Goal: Communication & Community: Ask a question

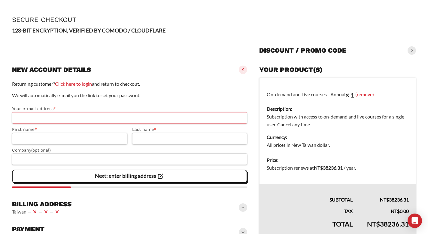
scroll to position [59, 0]
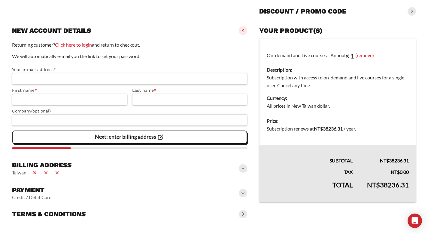
click at [243, 192] on span at bounding box center [243, 193] width 8 height 8
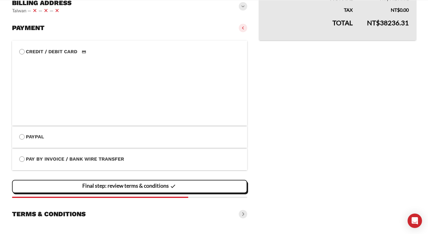
scroll to position [221, 0]
click at [243, 212] on span at bounding box center [243, 214] width 8 height 8
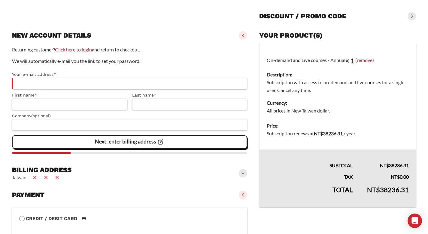
scroll to position [0, 0]
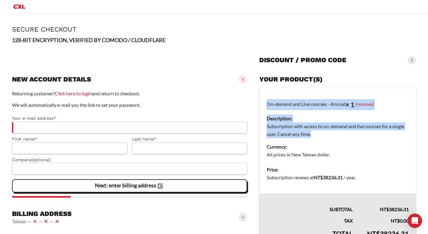
drag, startPoint x: 312, startPoint y: 135, endPoint x: 257, endPoint y: 125, distance: 55.8
click at [368, 129] on dd "Subscription with access to on-demand and live courses for a single user. Cance…" at bounding box center [338, 130] width 142 height 16
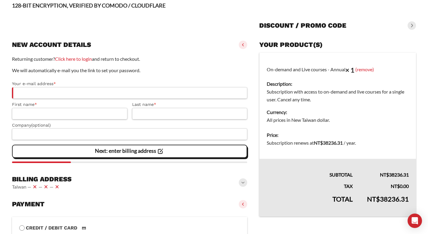
scroll to position [67, 0]
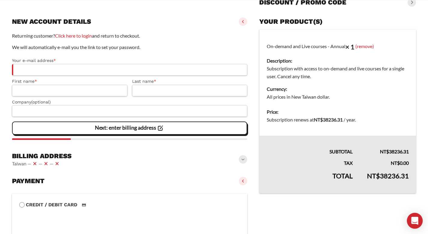
click at [414, 220] on icon "Open Intercom Messenger" at bounding box center [414, 221] width 7 height 8
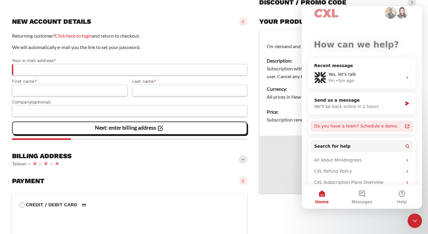
scroll to position [36, 0]
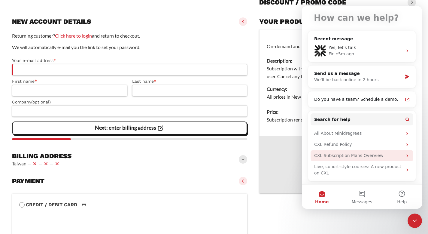
click at [405, 155] on icon "Intercom messenger" at bounding box center [407, 155] width 5 height 5
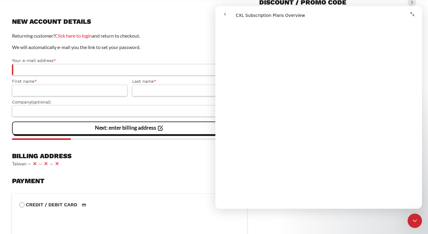
scroll to position [0, 0]
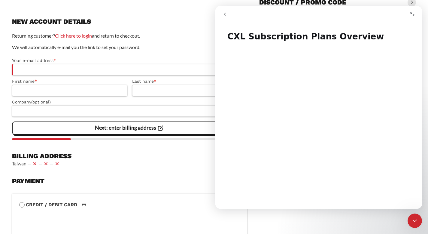
click at [227, 14] on icon "go back" at bounding box center [225, 14] width 5 height 5
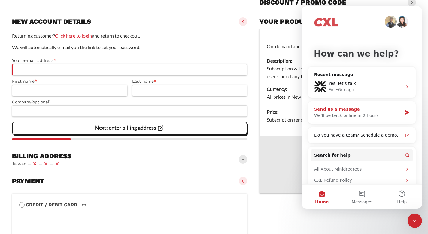
scroll to position [36, 0]
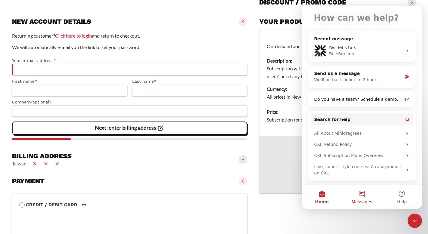
click at [364, 193] on button "Messages" at bounding box center [362, 196] width 40 height 24
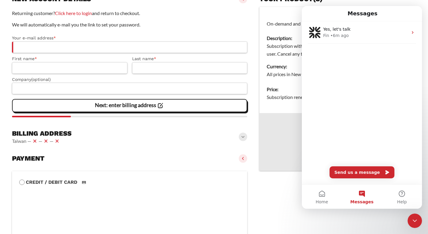
scroll to position [0, 0]
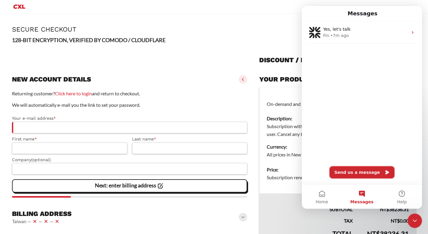
click at [367, 172] on button "Send us a message" at bounding box center [362, 172] width 65 height 12
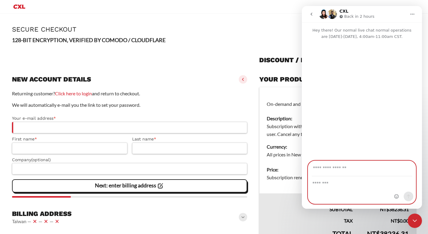
click at [346, 184] on textarea "Message…" at bounding box center [362, 181] width 108 height 10
paste textarea "**********"
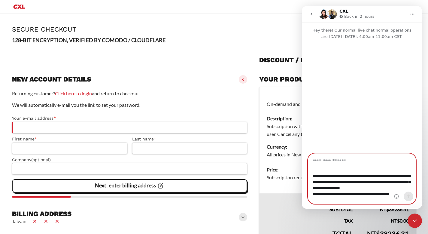
type textarea "**********"
click at [351, 156] on input "Your email" at bounding box center [362, 161] width 100 height 15
type input "*"
type input "**********"
click at [409, 196] on icon "Send a message…" at bounding box center [408, 196] width 3 height 4
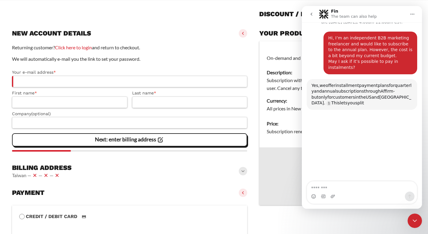
scroll to position [68, 0]
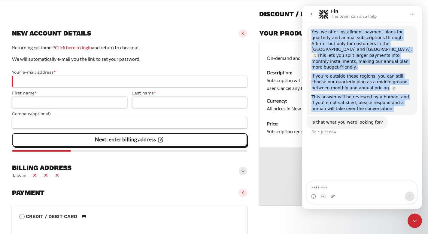
drag, startPoint x: 311, startPoint y: 31, endPoint x: 406, endPoint y: 106, distance: 120.6
click at [406, 106] on div "Yes, we offer installment payment plans for quarterly and annual subscriptions …" at bounding box center [362, 71] width 111 height 90
copy div "Yes, we offer installment payment plans for quarterly and annual subscriptions …"
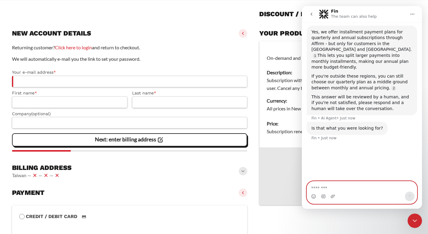
click at [352, 187] on textarea "Message…" at bounding box center [362, 186] width 110 height 10
paste textarea "**********"
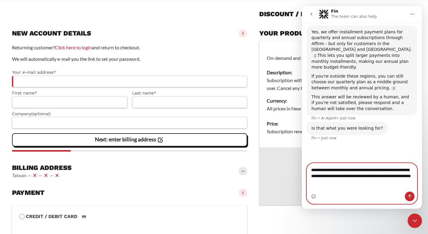
drag, startPoint x: 318, startPoint y: 175, endPoint x: 305, endPoint y: 175, distance: 13.5
click at [305, 175] on div "**********" at bounding box center [362, 183] width 120 height 41
type textarea "**********"
click at [413, 195] on button "Send a message…" at bounding box center [410, 196] width 10 height 10
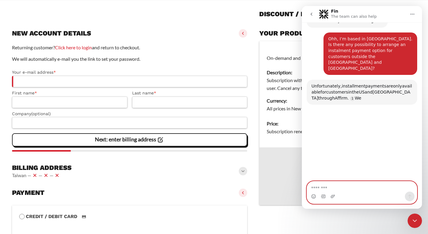
scroll to position [182, 0]
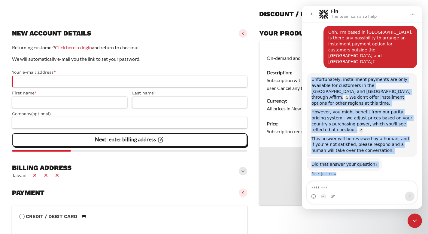
drag, startPoint x: 312, startPoint y: 62, endPoint x: 390, endPoint y: 134, distance: 107.0
click at [390, 134] on div "Hi, I’m an independent B2B marketing freelancer and would like to subscribe to …" at bounding box center [362, 24] width 111 height 320
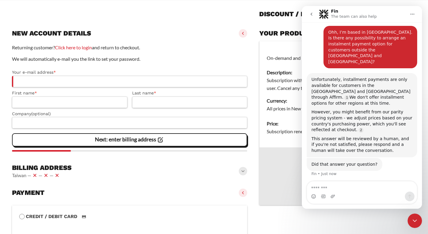
click at [378, 136] on div "This answer will be reviewed by a human, and if you're not satisfied, please re…" at bounding box center [362, 145] width 101 height 18
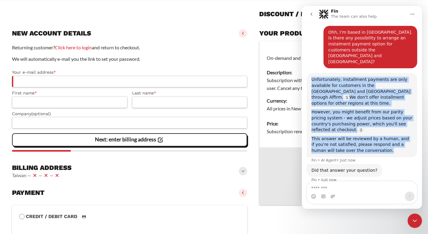
drag, startPoint x: 313, startPoint y: 61, endPoint x: 396, endPoint y: 124, distance: 104.6
click at [396, 124] on div "Unfortunately, installment payments are only available for customers in the [GE…" at bounding box center [362, 115] width 101 height 77
copy div "Unfortunately, installment payments are only available for customers in the [GE…"
click at [411, 13] on icon "Home" at bounding box center [412, 14] width 5 height 5
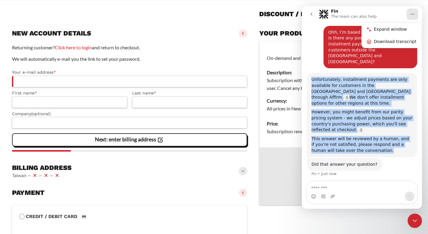
click at [309, 13] on icon "go back" at bounding box center [311, 14] width 5 height 5
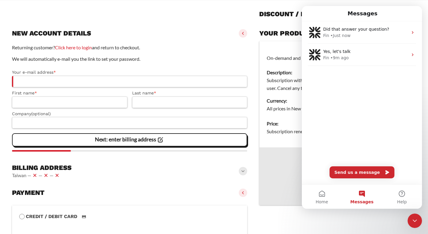
click at [172, 41] on section "Returning customer? Click here to login and return to checkout. We will automat…" at bounding box center [129, 98] width 235 height 116
click at [414, 224] on div "Close Intercom Messenger" at bounding box center [415, 220] width 14 height 14
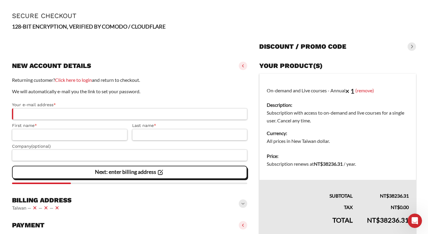
scroll to position [0, 0]
